Goal: Transaction & Acquisition: Book appointment/travel/reservation

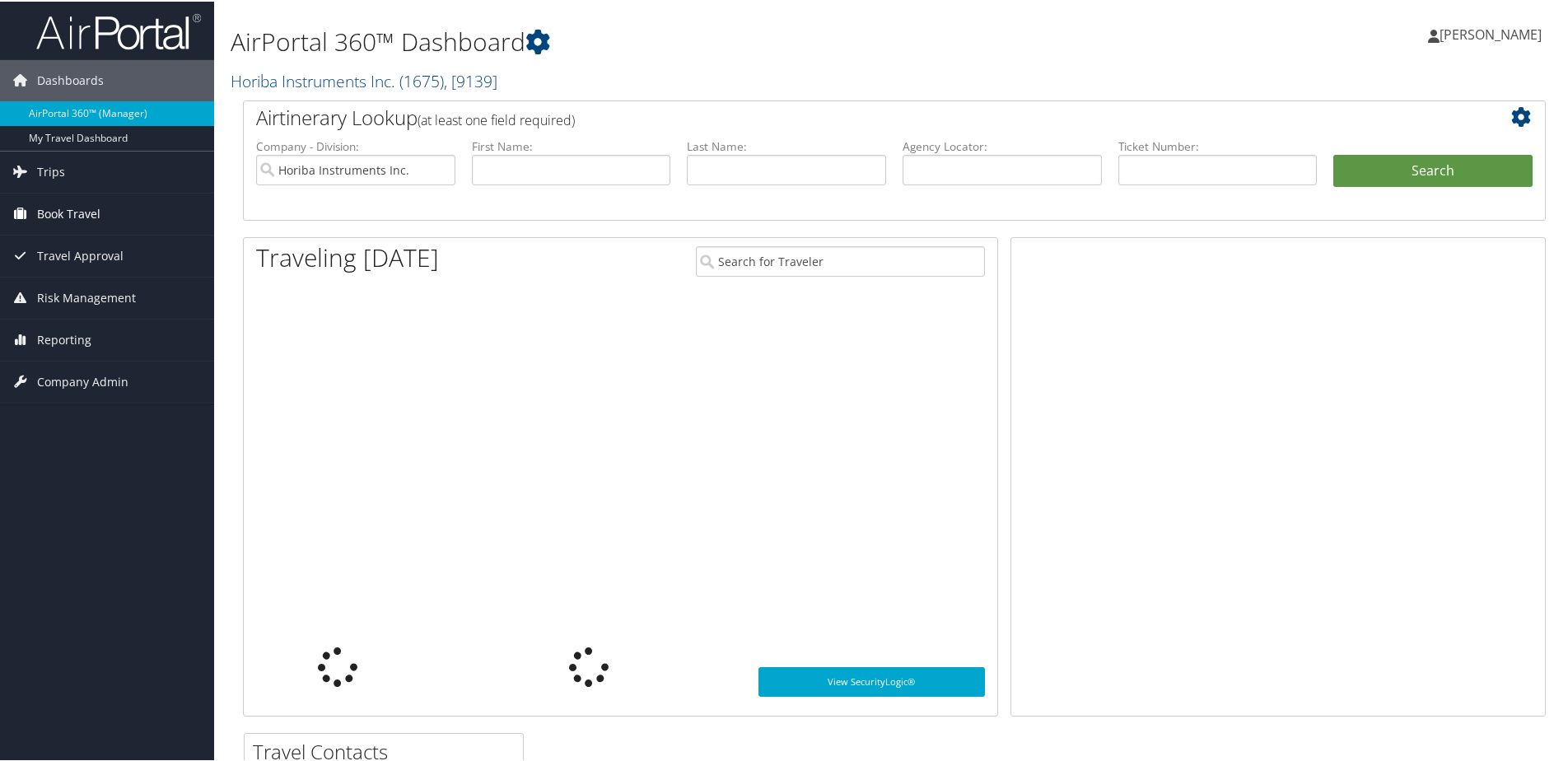
click at [58, 225] on span "Book Travel" at bounding box center [68, 212] width 63 height 41
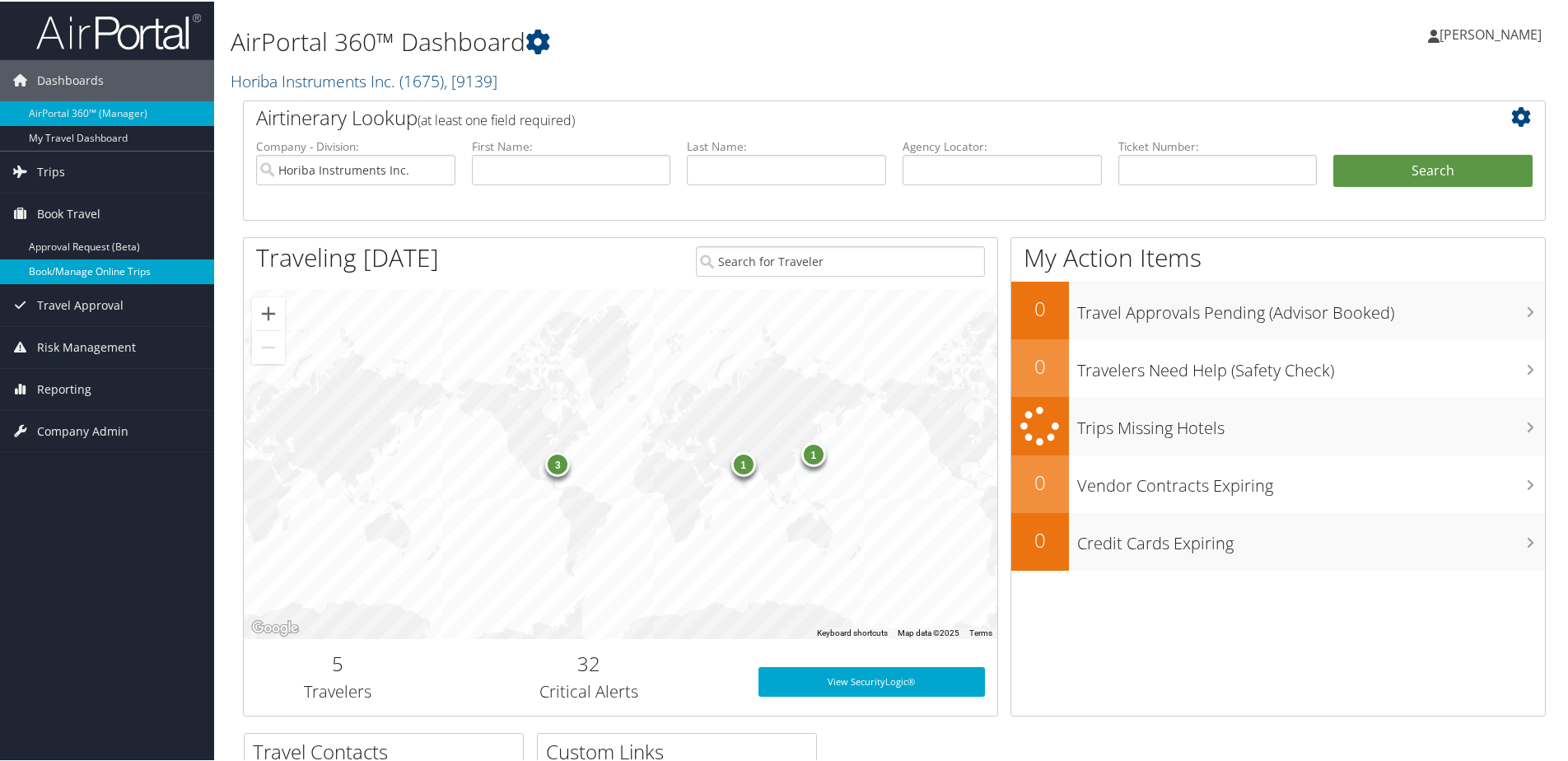
click at [60, 262] on link "Book/Manage Online Trips" at bounding box center [107, 270] width 214 height 25
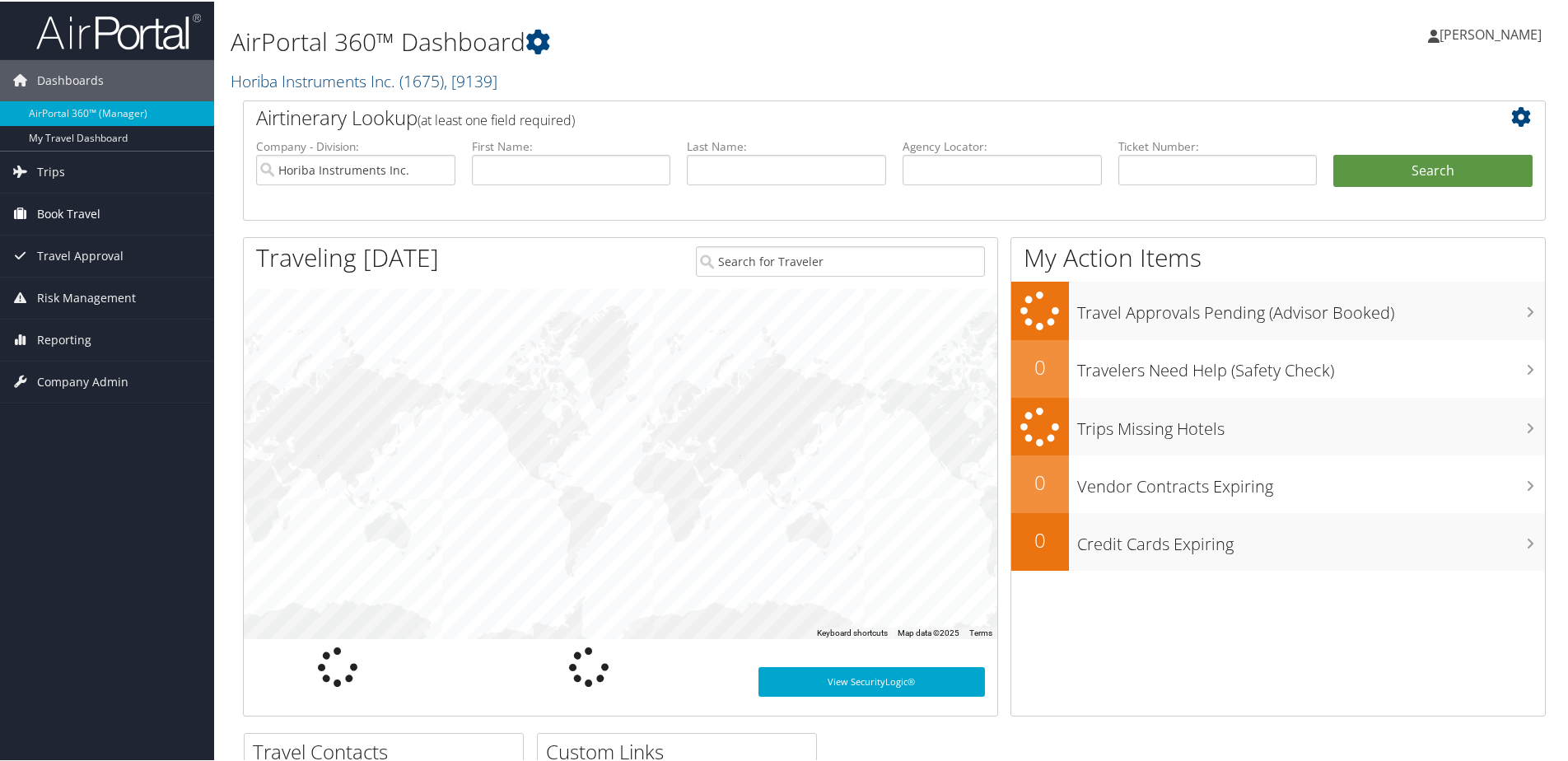
click at [78, 211] on span "Book Travel" at bounding box center [68, 212] width 63 height 41
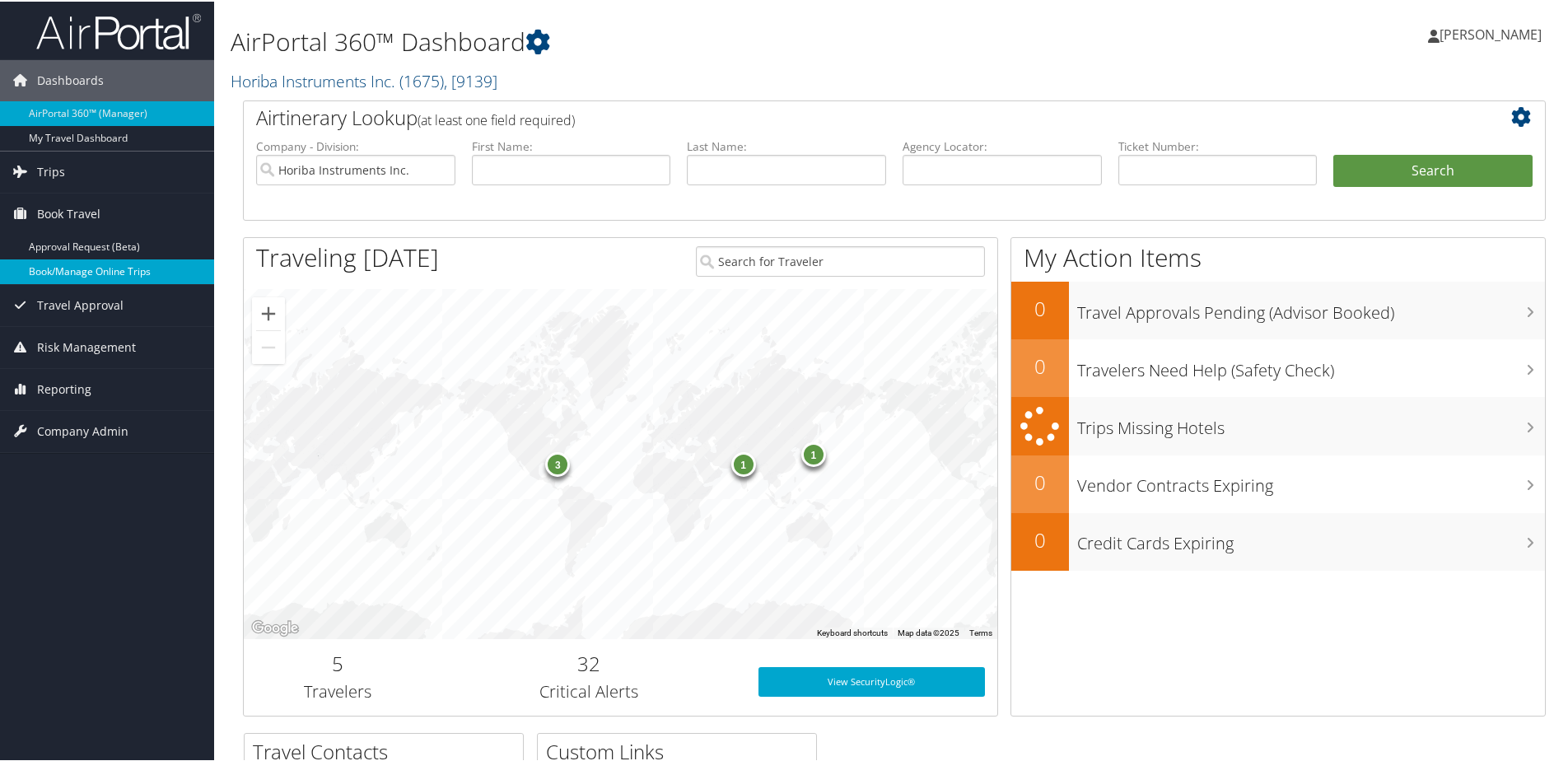
click at [77, 278] on link "Book/Manage Online Trips" at bounding box center [107, 270] width 214 height 25
